Goal: Task Accomplishment & Management: Complete application form

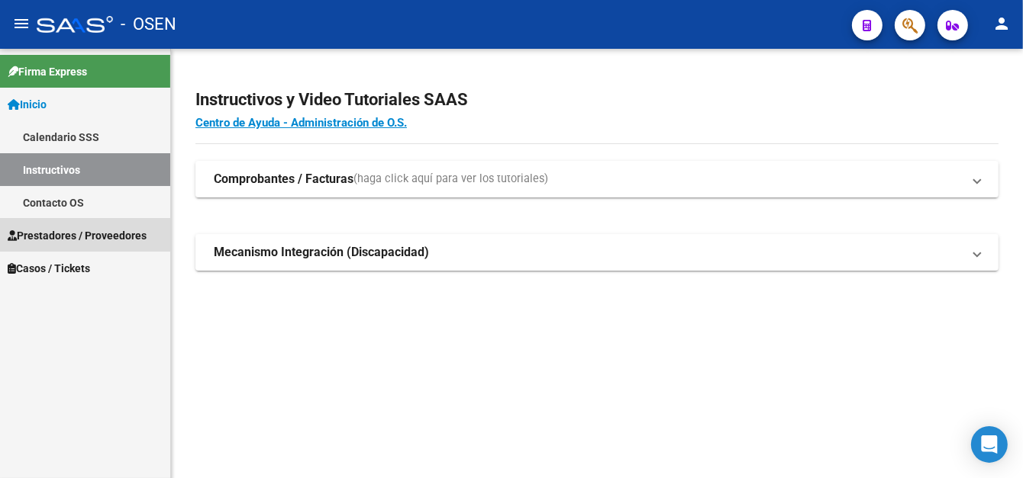
click at [79, 229] on span "Prestadores / Proveedores" at bounding box center [77, 235] width 139 height 17
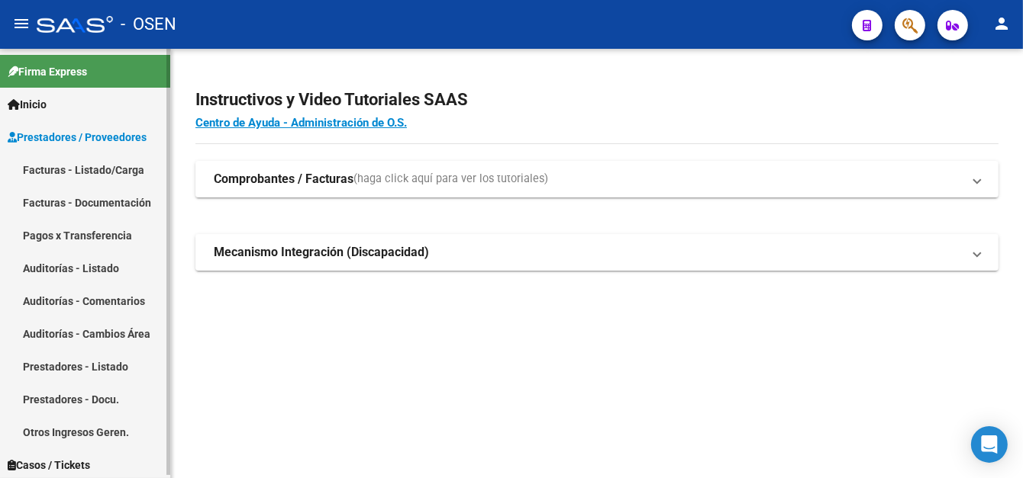
click at [118, 179] on link "Facturas - Listado/Carga" at bounding box center [85, 169] width 170 height 33
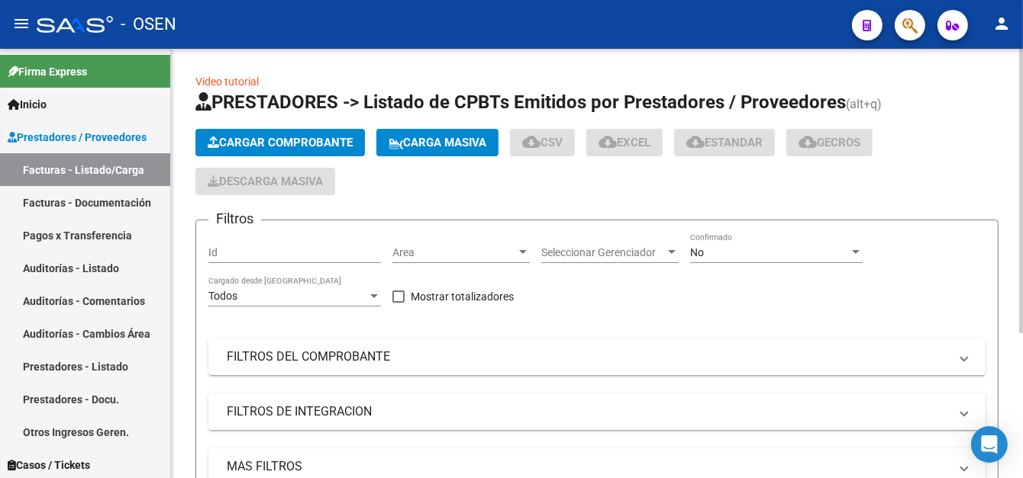
click at [266, 155] on button "Cargar Comprobante" at bounding box center [279, 142] width 169 height 27
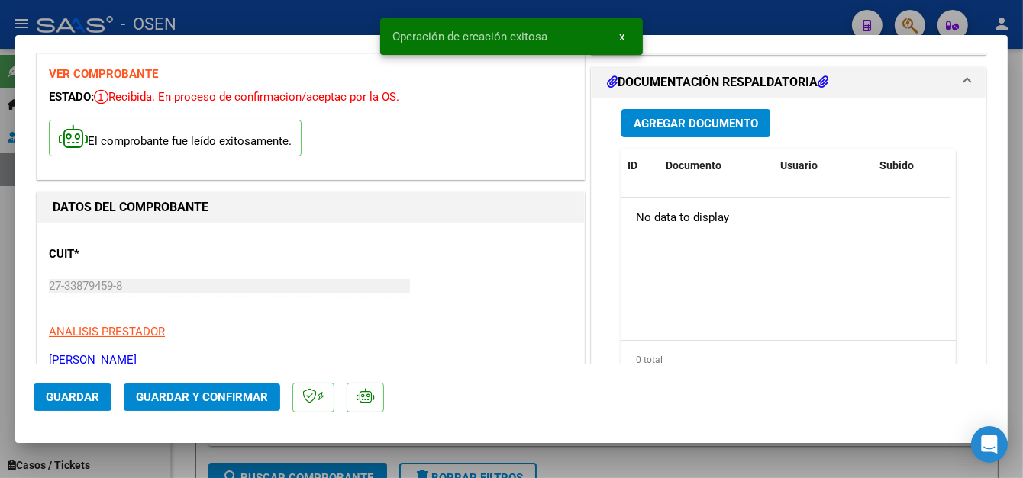
scroll to position [153, 0]
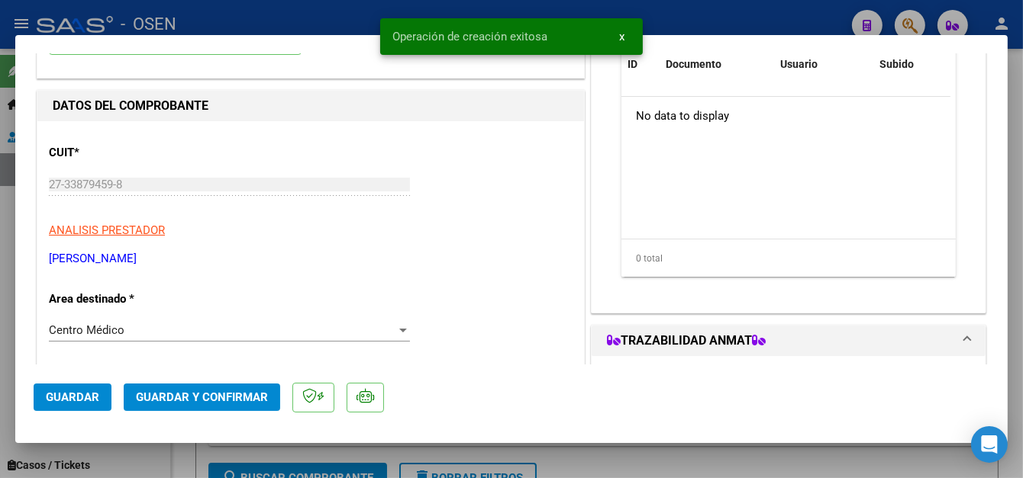
click at [80, 382] on mat-dialog-actions "Guardar Guardar y Confirmar" at bounding box center [511, 395] width 955 height 60
drag, startPoint x: 80, startPoint y: 390, endPoint x: 216, endPoint y: 32, distance: 382.8
click at [80, 389] on button "Guardar" at bounding box center [73, 397] width 78 height 27
click at [276, 12] on div at bounding box center [511, 239] width 1023 height 478
type input "$ 0,00"
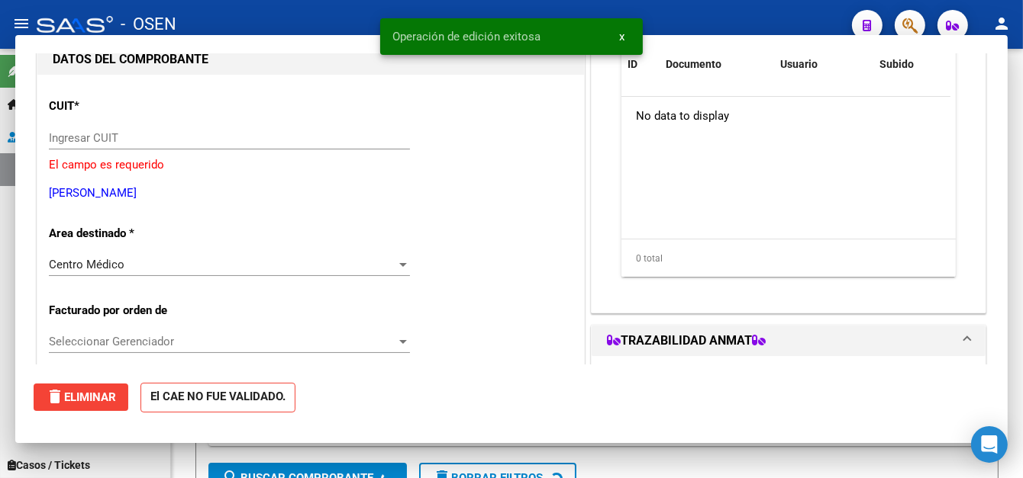
scroll to position [163, 0]
